Goal: Task Accomplishment & Management: Complete application form

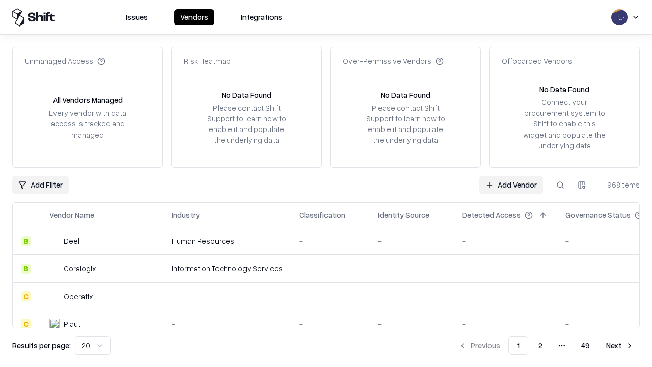
click at [511, 184] on link "Add Vendor" at bounding box center [511, 185] width 64 height 18
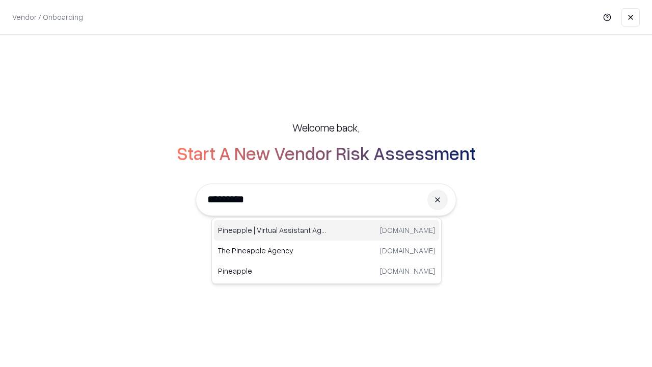
click at [327, 230] on div "Pineapple | Virtual Assistant Agency trypineapple.com" at bounding box center [326, 230] width 225 height 20
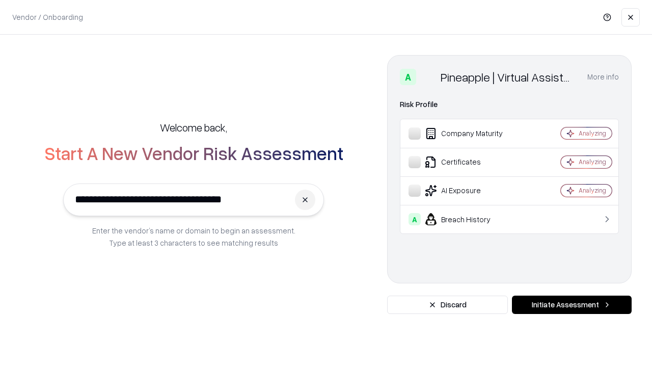
type input "**********"
click at [572, 305] on button "Initiate Assessment" at bounding box center [572, 304] width 120 height 18
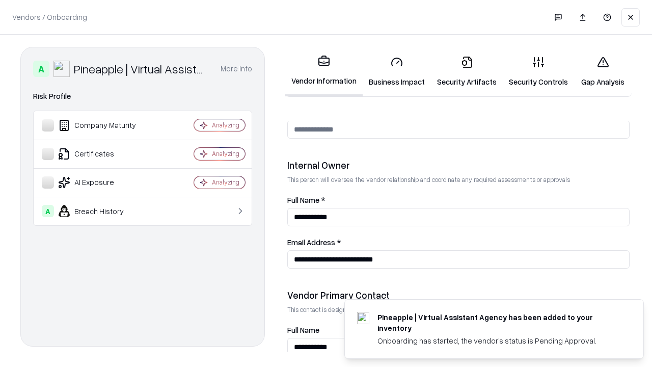
scroll to position [528, 0]
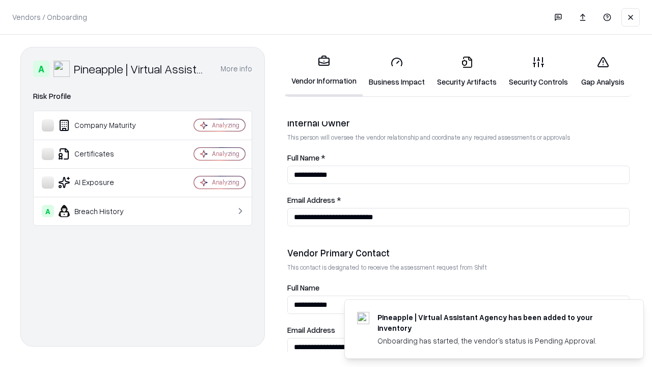
click at [397, 71] on link "Business Impact" at bounding box center [397, 71] width 68 height 47
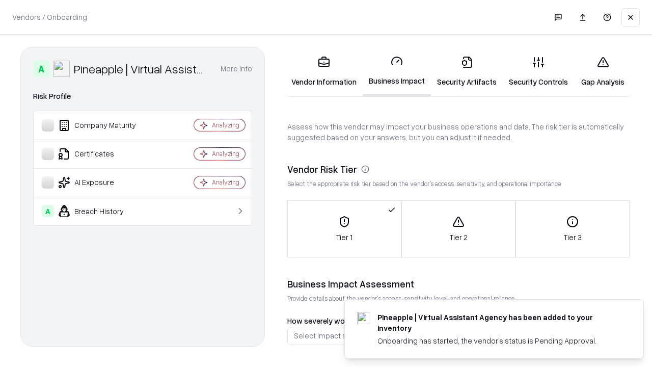
click at [467, 71] on link "Security Artifacts" at bounding box center [467, 71] width 72 height 47
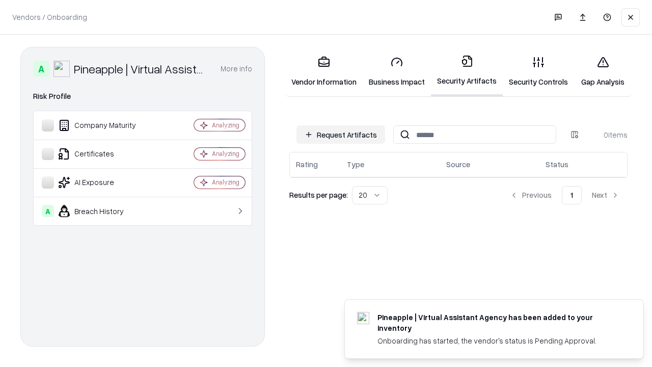
click at [341, 135] on button "Request Artifacts" at bounding box center [341, 134] width 89 height 18
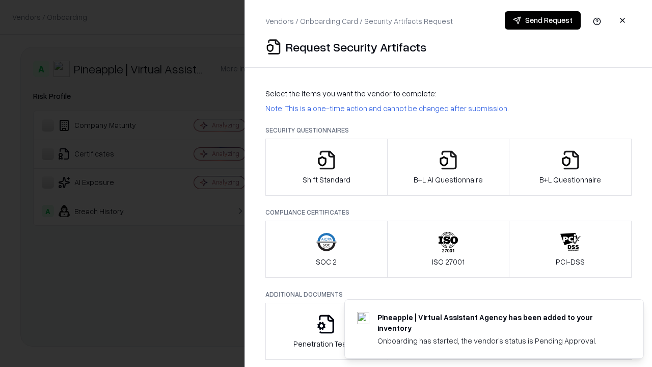
click at [326, 167] on icon "button" at bounding box center [326, 160] width 20 height 20
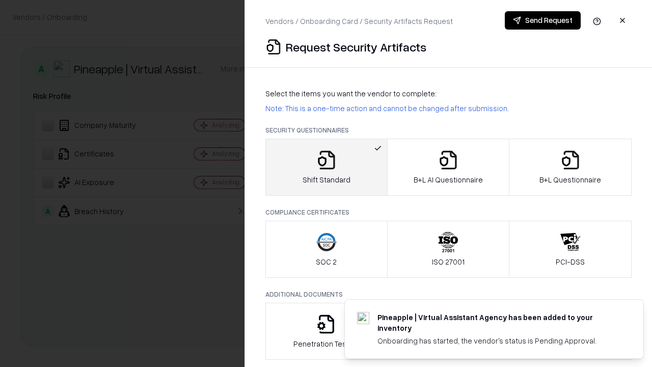
click at [543, 20] on button "Send Request" at bounding box center [543, 20] width 76 height 18
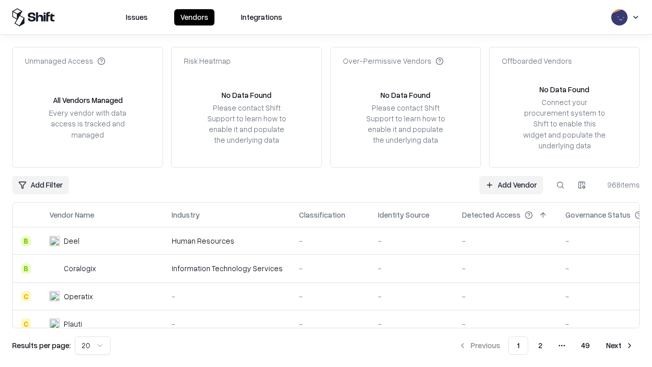
click at [560, 184] on button at bounding box center [560, 185] width 18 height 18
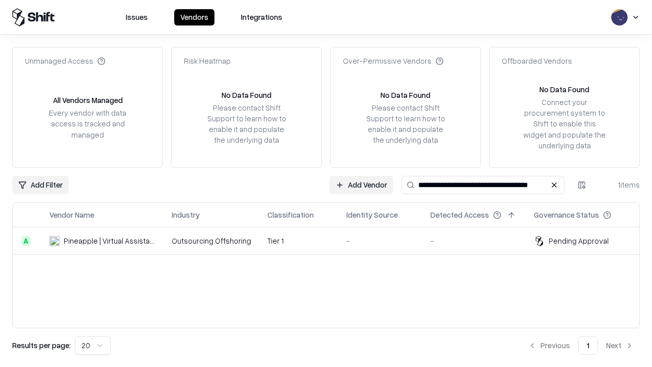
type input "**********"
click at [332, 240] on td "Tier 1" at bounding box center [298, 241] width 79 height 28
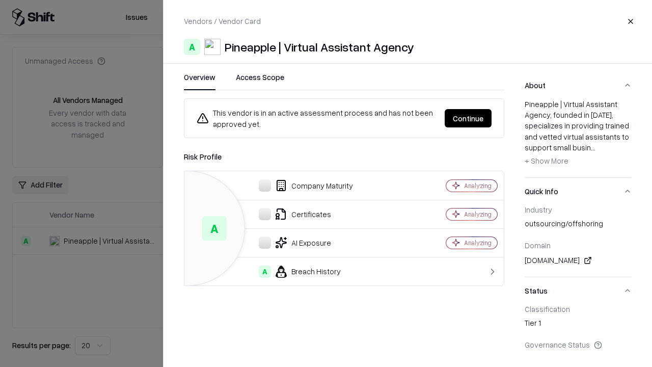
click at [468, 118] on button "Continue" at bounding box center [468, 118] width 47 height 18
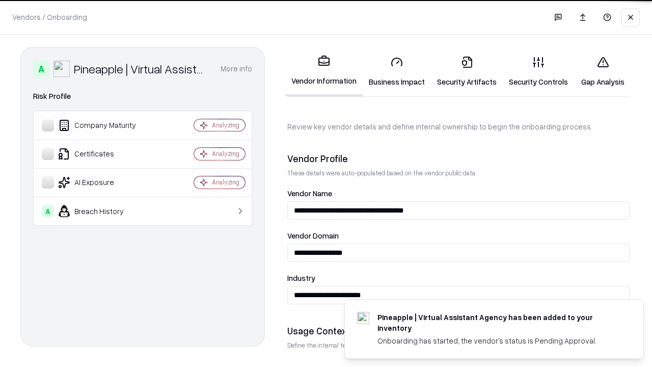
click at [467, 71] on link "Security Artifacts" at bounding box center [467, 71] width 72 height 47
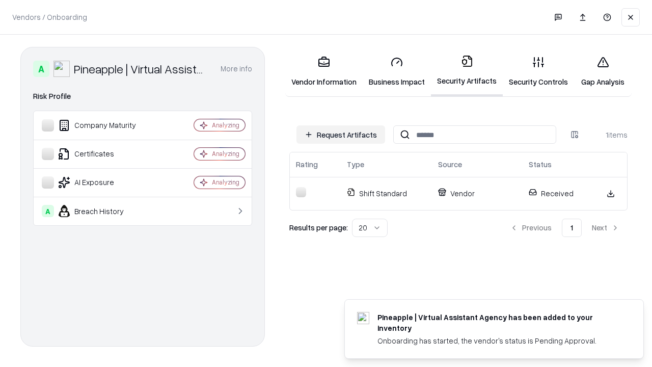
click at [539, 71] on link "Security Controls" at bounding box center [538, 71] width 71 height 47
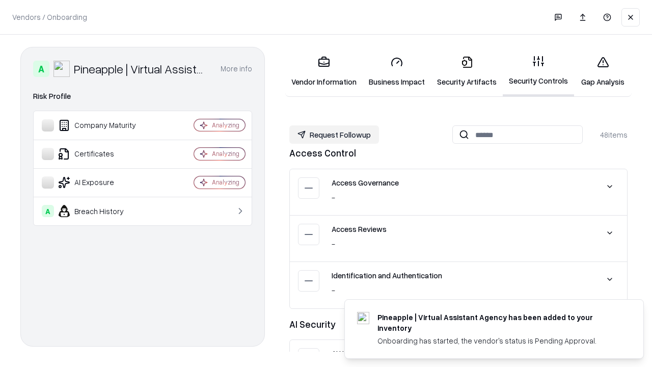
click at [334, 135] on button "Request Followup" at bounding box center [334, 134] width 90 height 18
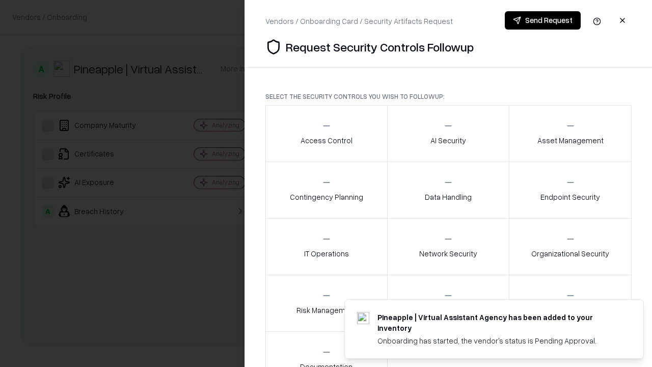
click at [326, 133] on div "Access Control" at bounding box center [327, 133] width 52 height 25
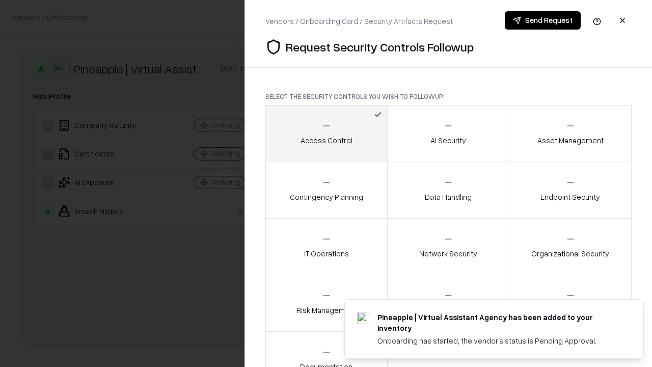
click at [543, 20] on button "Send Request" at bounding box center [543, 20] width 76 height 18
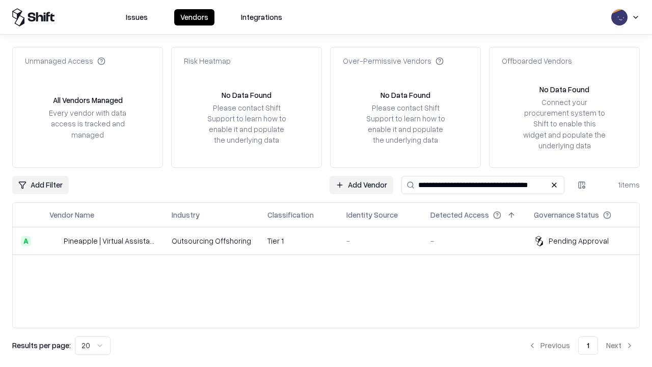
type input "**********"
click at [332, 240] on td "Tier 1" at bounding box center [298, 241] width 79 height 28
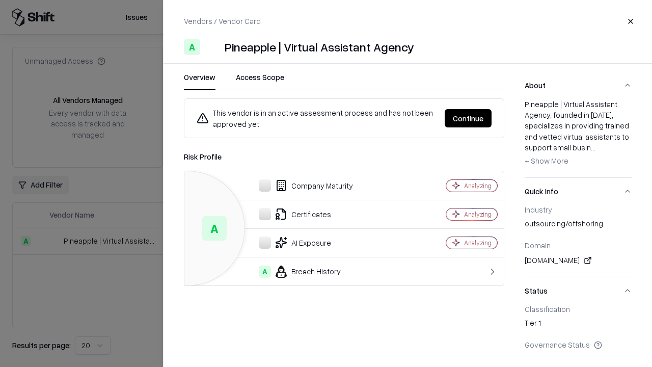
click at [468, 118] on button "Continue" at bounding box center [468, 118] width 47 height 18
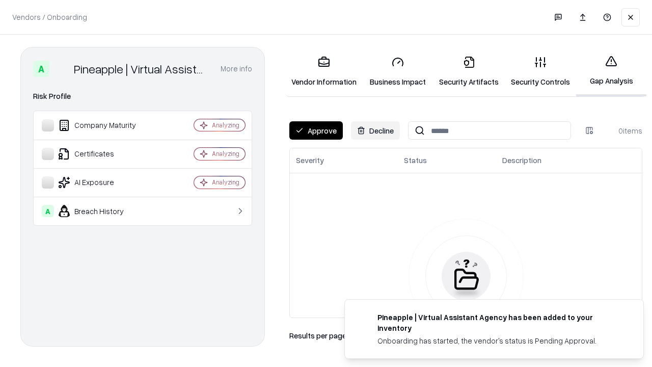
click at [316, 130] on button "Approve" at bounding box center [315, 130] width 53 height 18
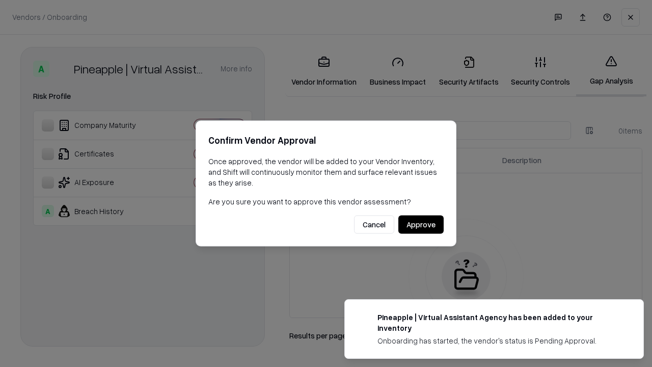
click at [421, 224] on button "Approve" at bounding box center [420, 225] width 45 height 18
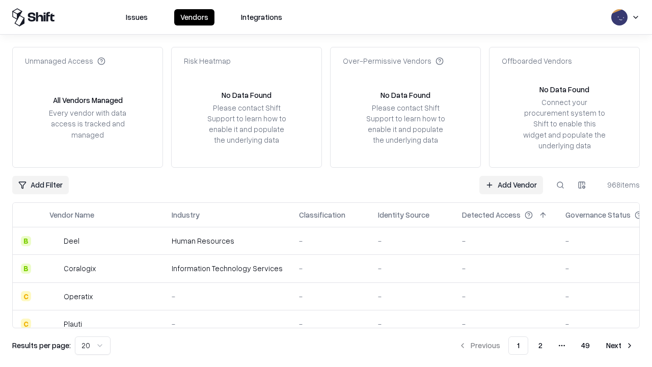
type input "**********"
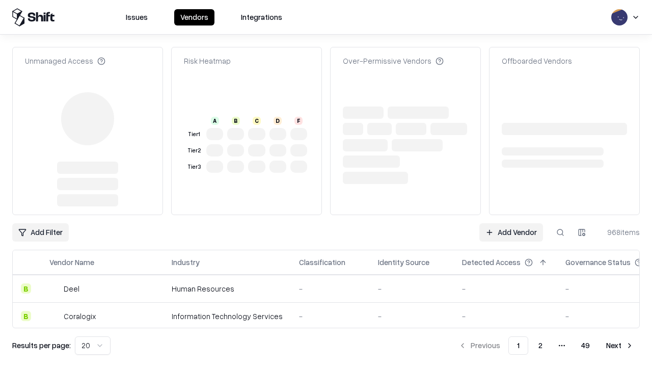
click at [511, 223] on link "Add Vendor" at bounding box center [511, 232] width 64 height 18
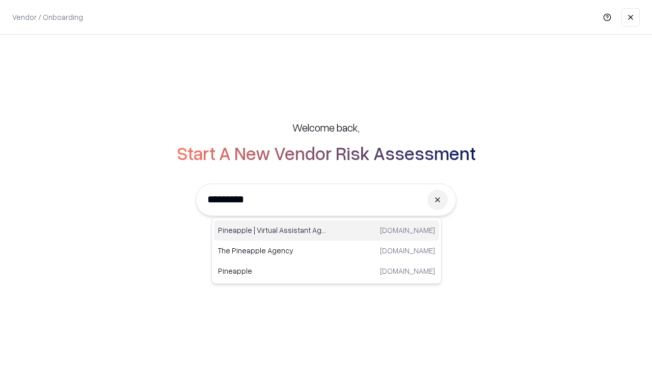
click at [327, 230] on div "Pineapple | Virtual Assistant Agency trypineapple.com" at bounding box center [326, 230] width 225 height 20
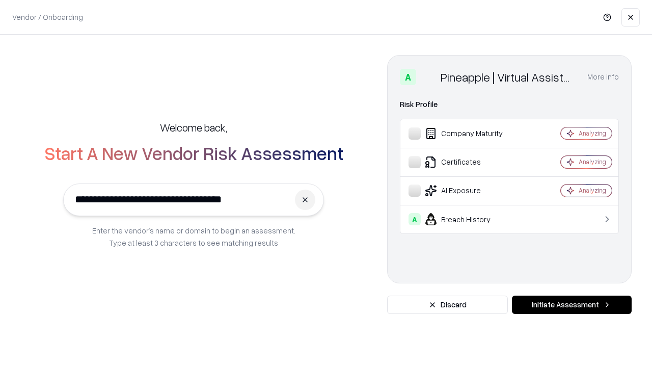
type input "**********"
click at [572, 305] on button "Initiate Assessment" at bounding box center [572, 304] width 120 height 18
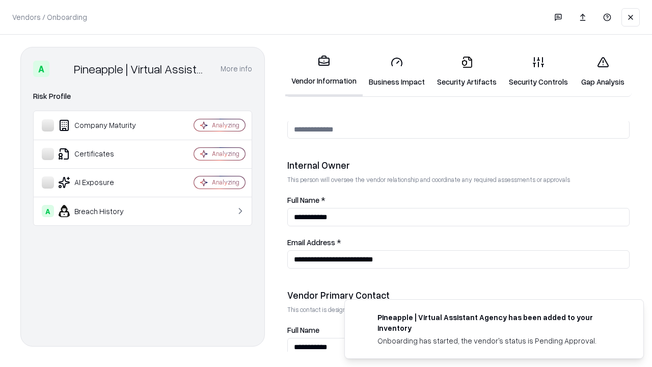
scroll to position [528, 0]
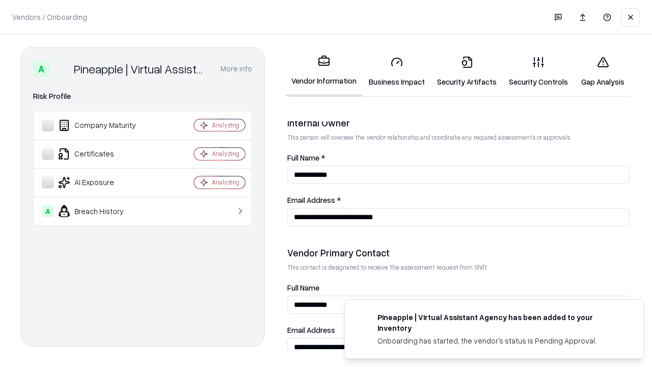
click at [603, 71] on link "Gap Analysis" at bounding box center [603, 71] width 58 height 47
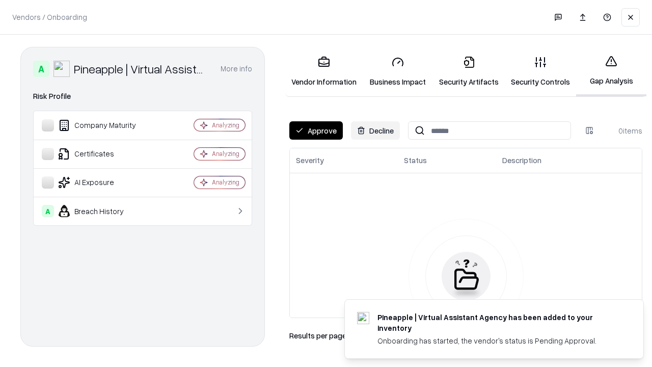
click at [316, 130] on button "Approve" at bounding box center [315, 130] width 53 height 18
